Goal: Transaction & Acquisition: Purchase product/service

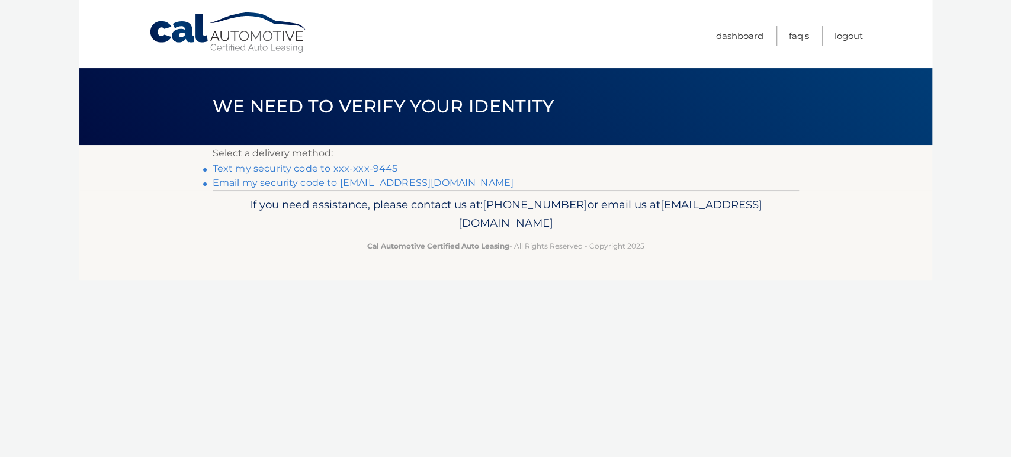
click at [369, 165] on link "Text my security code to xxx-xxx-9445" at bounding box center [305, 168] width 185 height 11
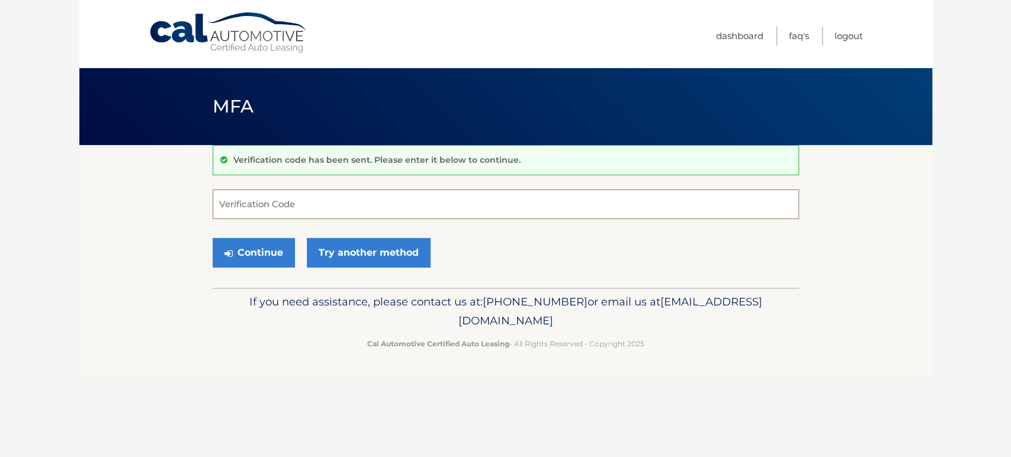
click at [371, 202] on input "Verification Code" at bounding box center [506, 204] width 586 height 30
type input "192513"
click at [224, 250] on icon "submit" at bounding box center [228, 253] width 8 height 9
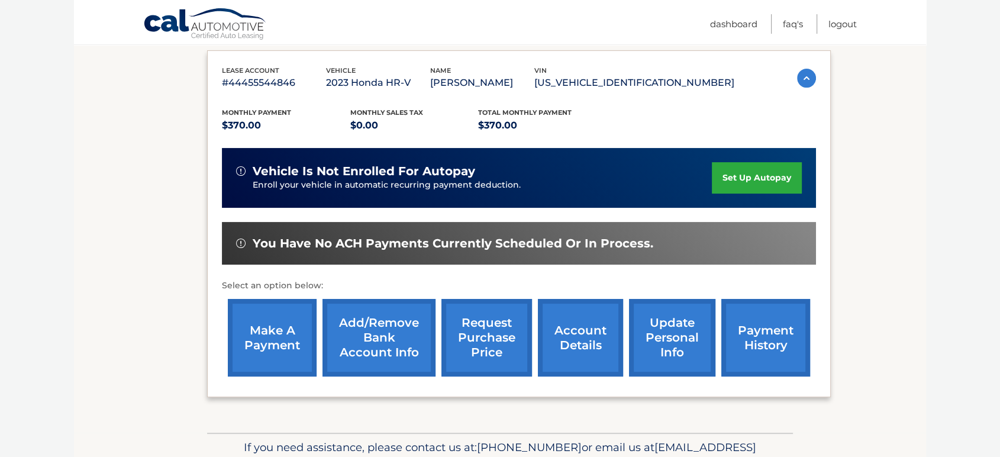
scroll to position [197, 0]
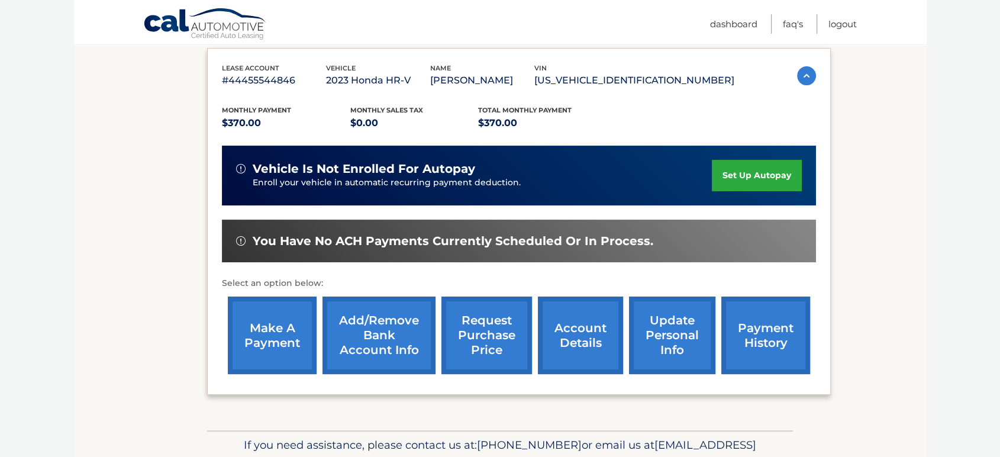
click at [226, 326] on div "make a payment Add/Remove bank account info request purchase price account deta…" at bounding box center [519, 335] width 594 height 89
click at [240, 327] on link "make a payment" at bounding box center [272, 336] width 89 height 78
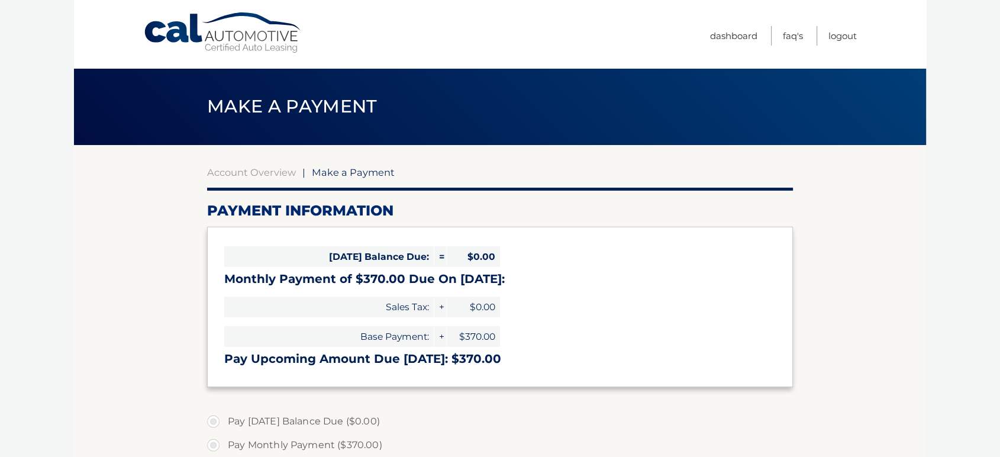
select select "OWE4MTNmZjItNTBjMC00NmY5LTkxMDctMTUwMDNlZTQzOGRl"
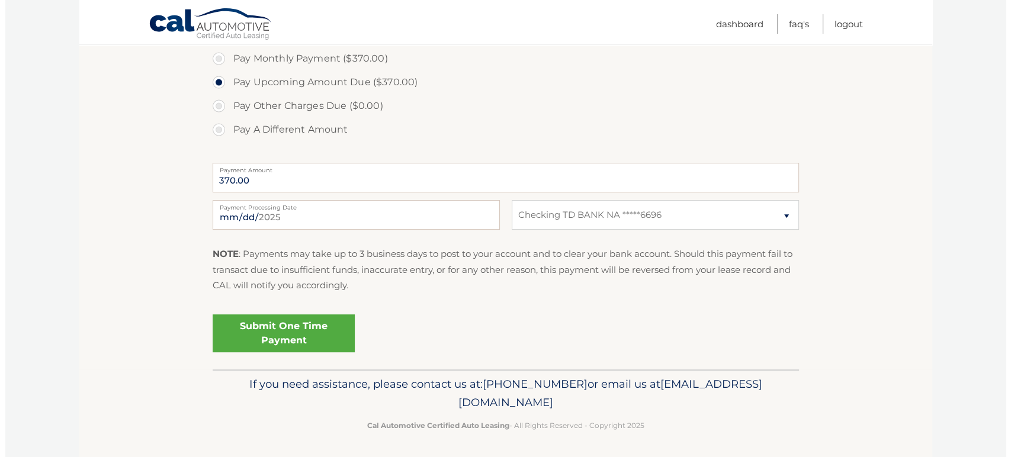
scroll to position [388, 0]
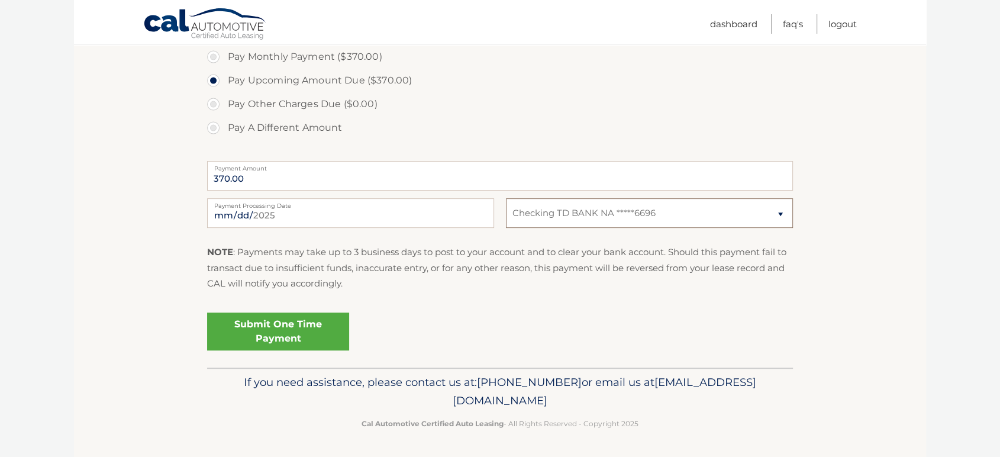
click at [781, 212] on select "Select Bank Account Checking TD BANK NA *****6696" at bounding box center [649, 213] width 287 height 30
click at [301, 326] on link "Submit One Time Payment" at bounding box center [278, 332] width 142 height 38
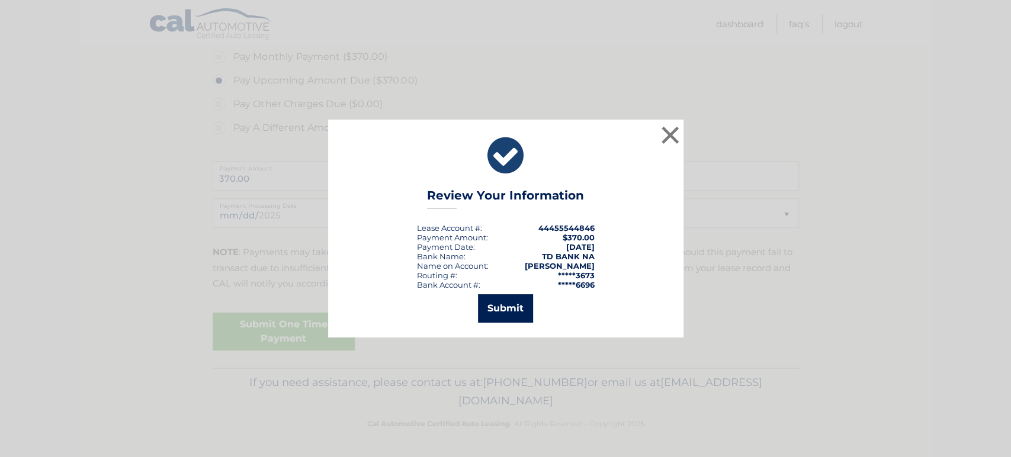
click at [493, 307] on button "Submit" at bounding box center [505, 308] width 55 height 28
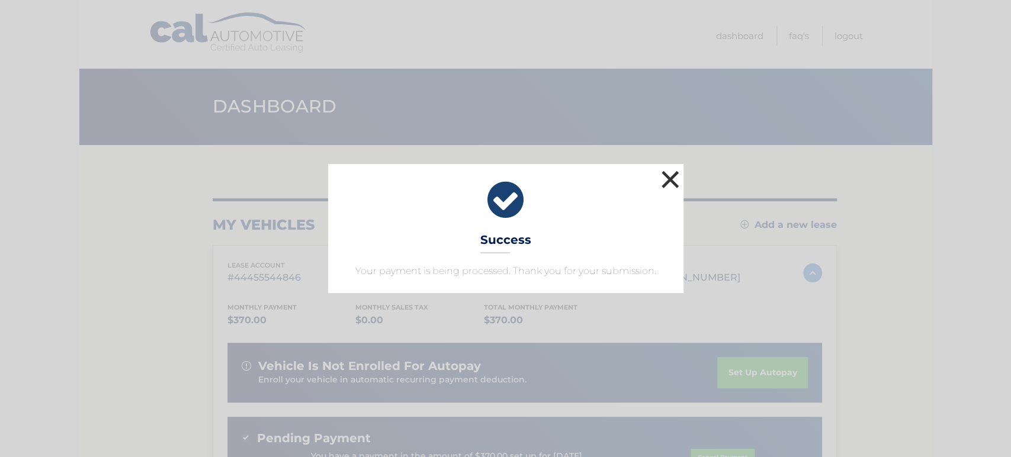
click at [678, 184] on button "×" at bounding box center [670, 180] width 24 height 24
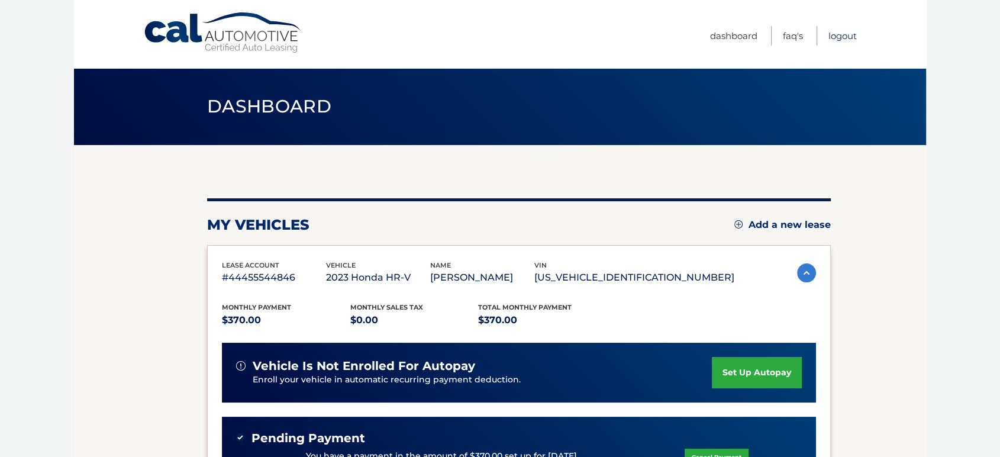
click at [844, 38] on link "Logout" at bounding box center [843, 36] width 28 height 20
